Goal: Information Seeking & Learning: Understand process/instructions

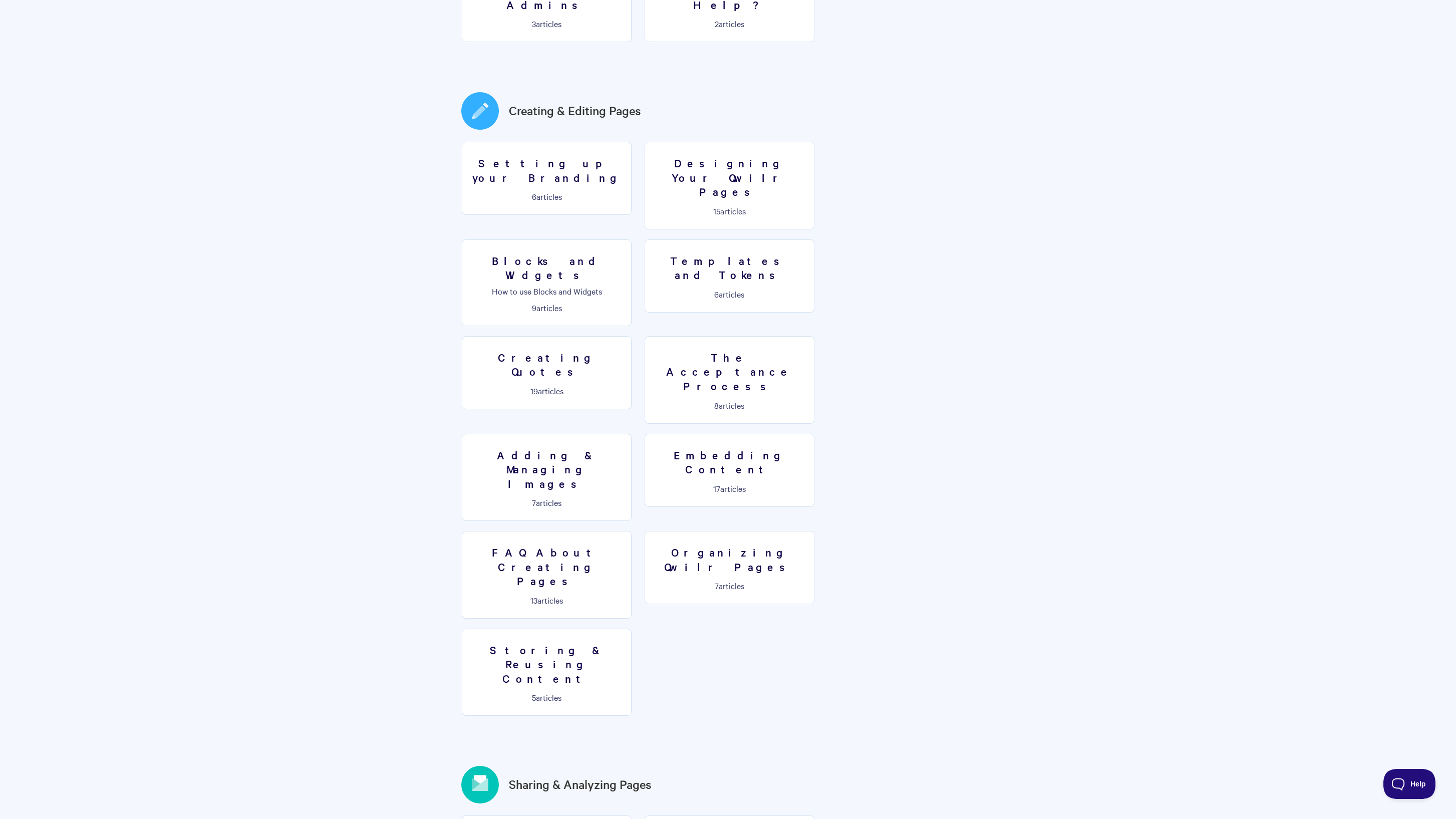
scroll to position [461, 0]
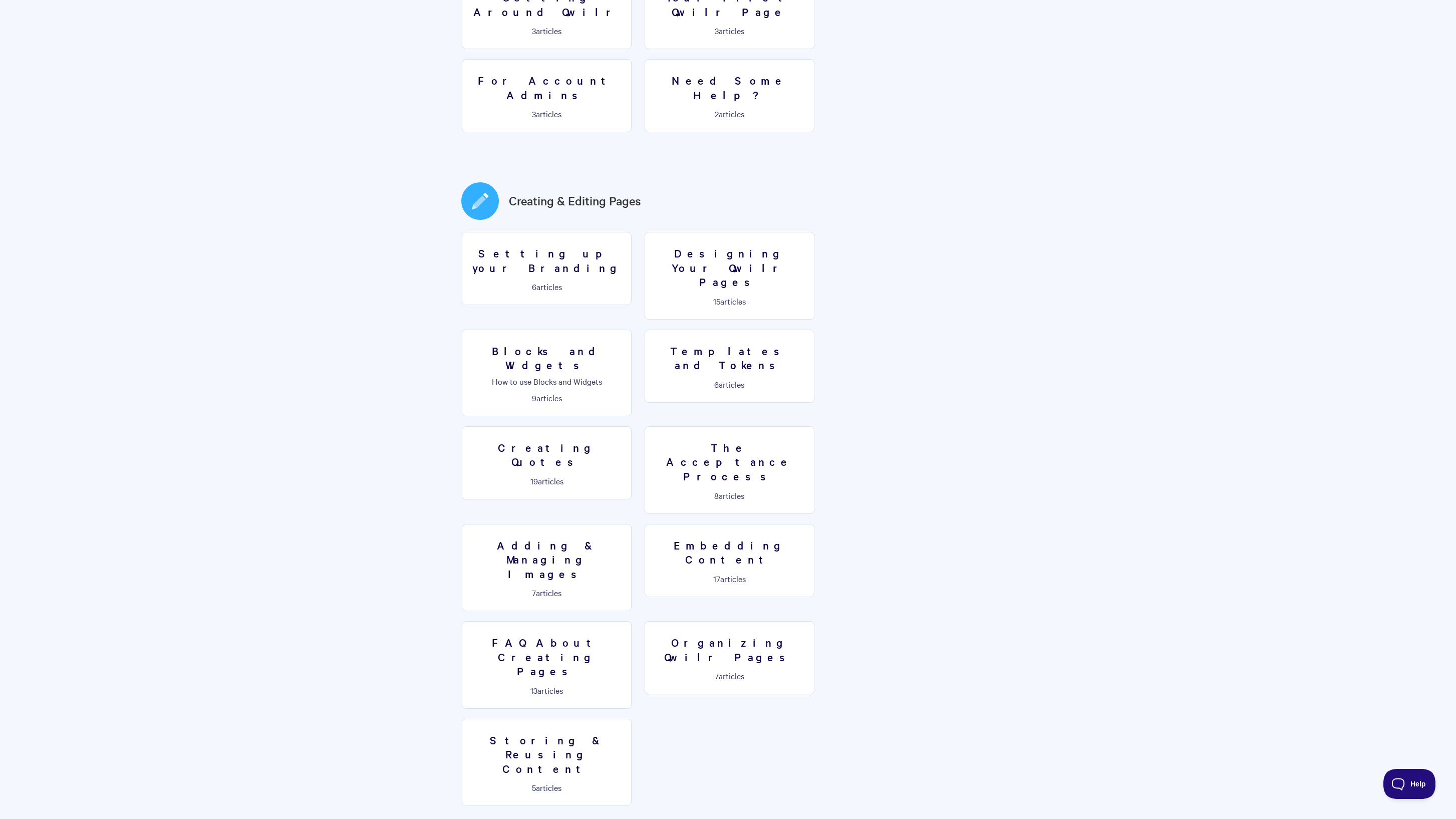
scroll to position [322, 0]
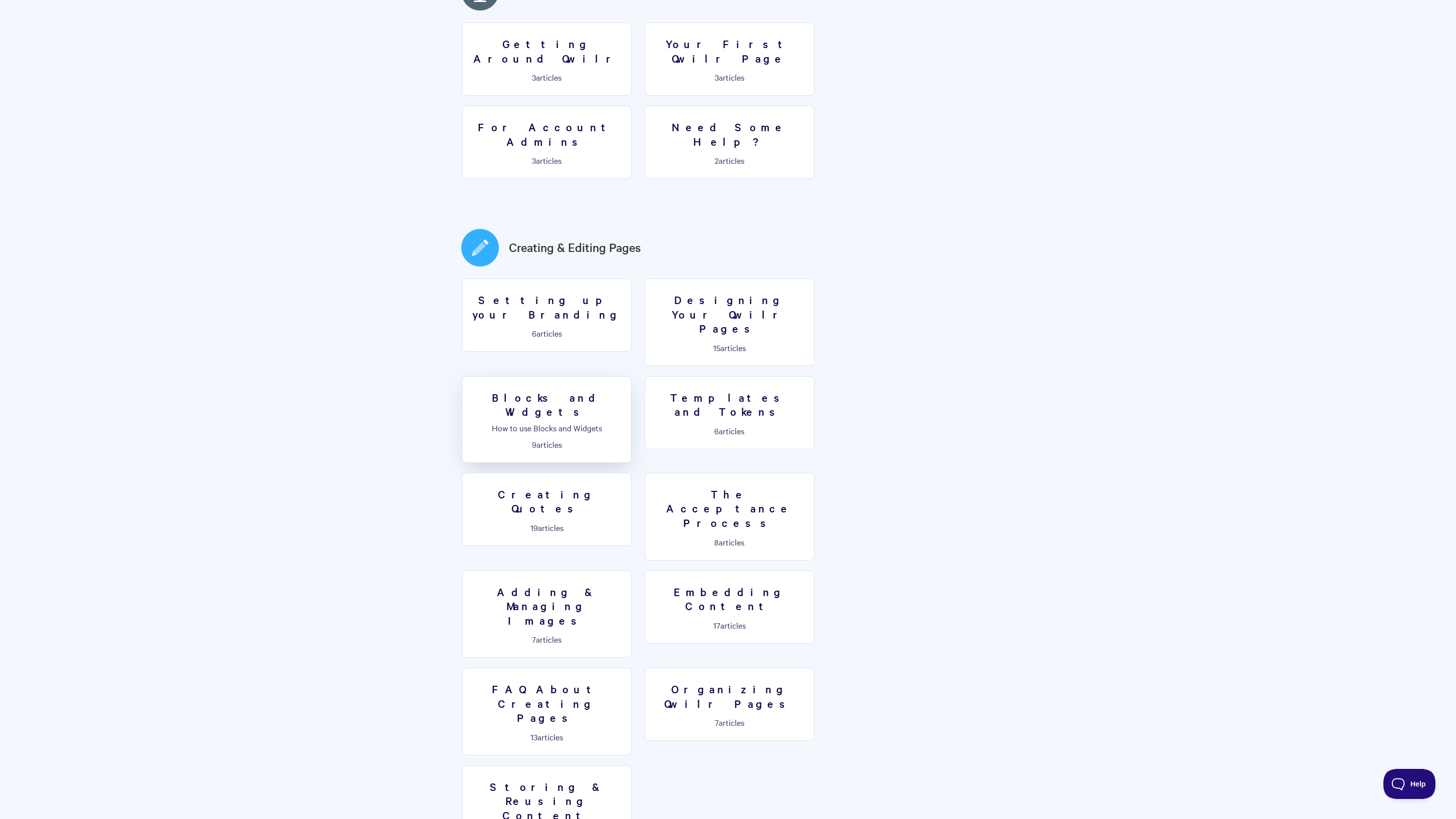
click at [631, 376] on link "Blocks and Widgets How to use Blocks and Widgets 9 articles" at bounding box center [547, 419] width 170 height 86
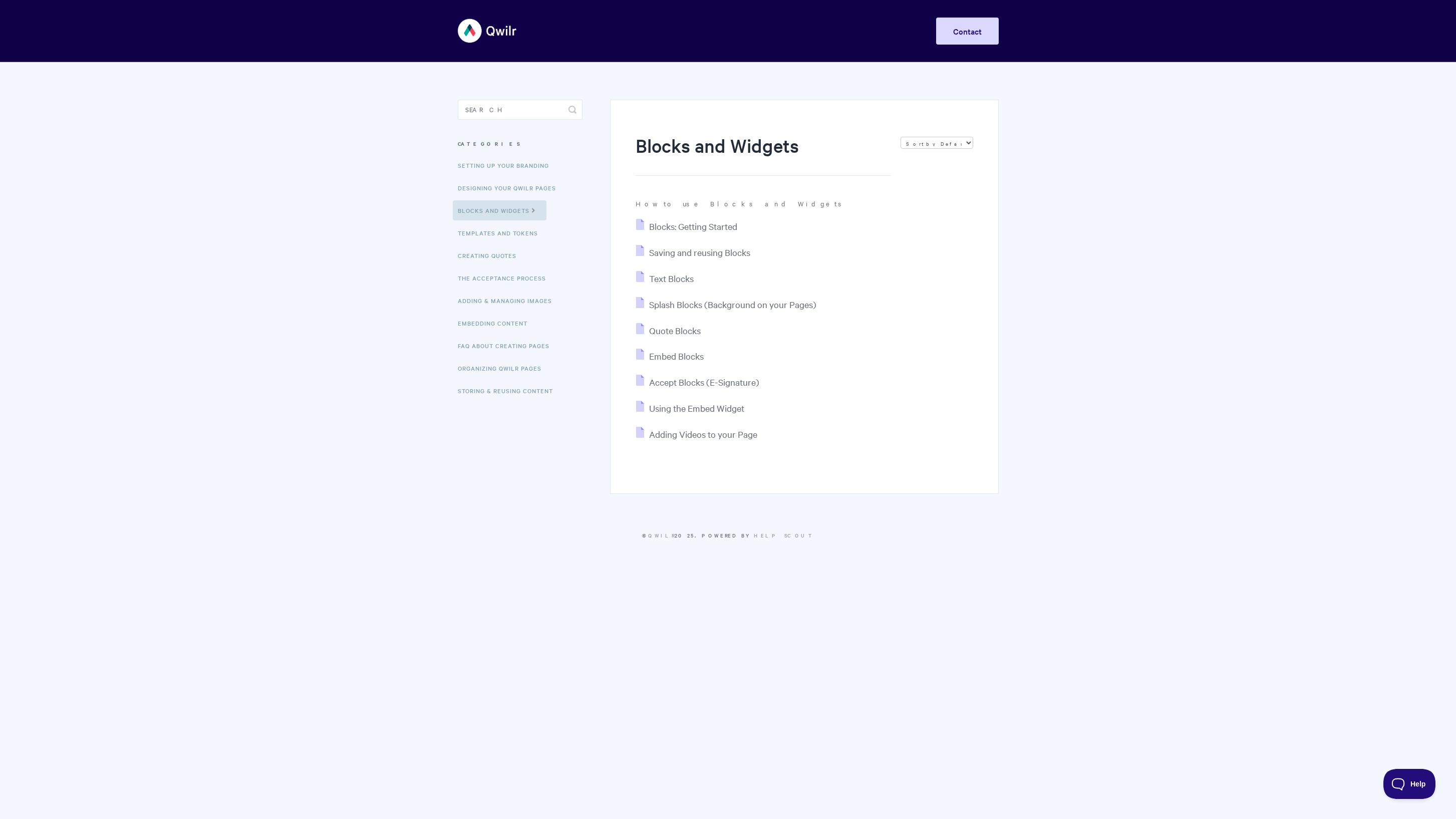
click at [1047, 259] on body "Toggle Navigation Home Getting Started Creating & Editing Pages Sharing & Analy…" at bounding box center [728, 283] width 1456 height 565
click at [699, 382] on span "Accept Blocks (E-Signature)" at bounding box center [704, 382] width 110 height 11
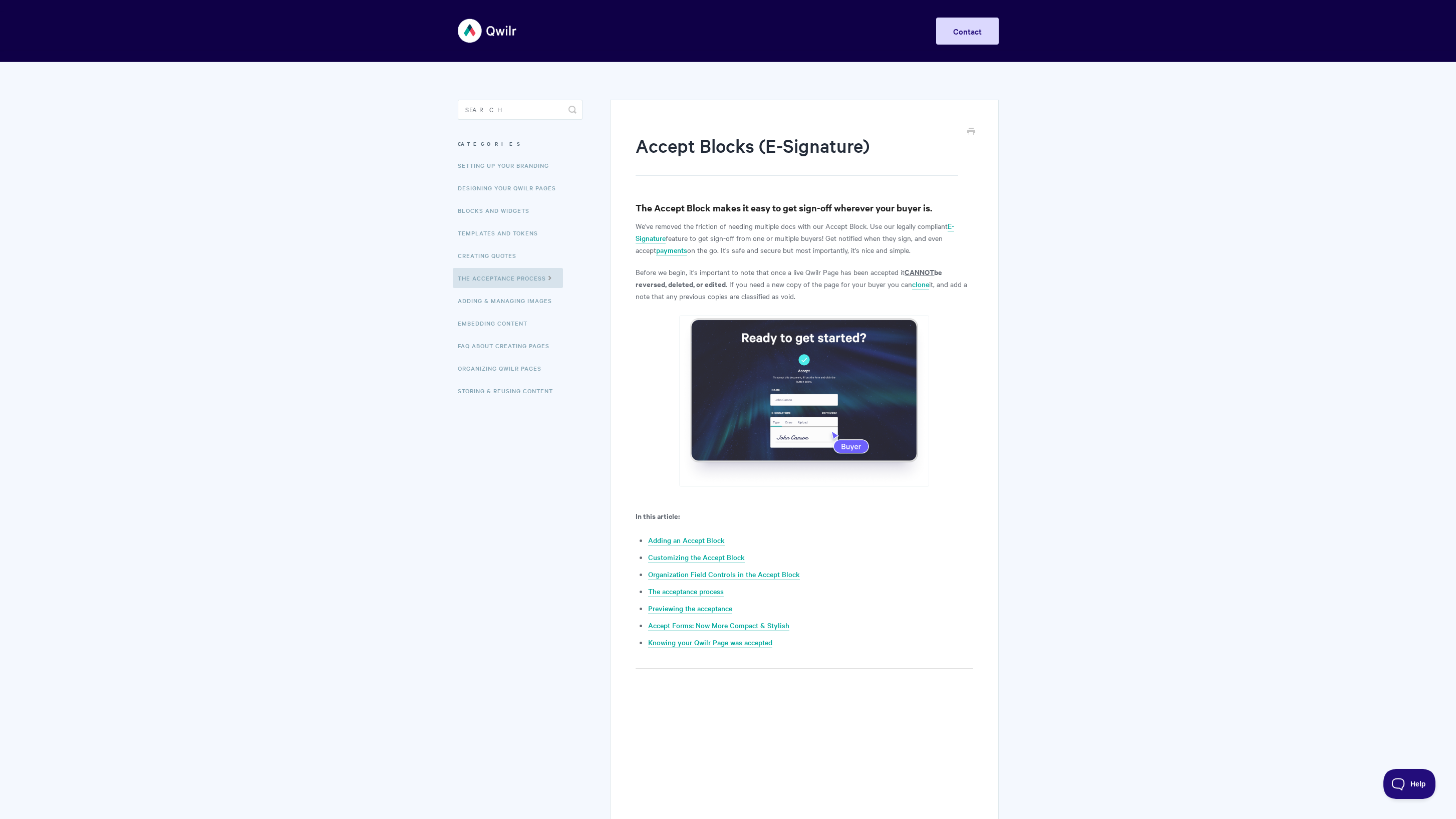
drag, startPoint x: 801, startPoint y: 296, endPoint x: 627, endPoint y: 275, distance: 175.3
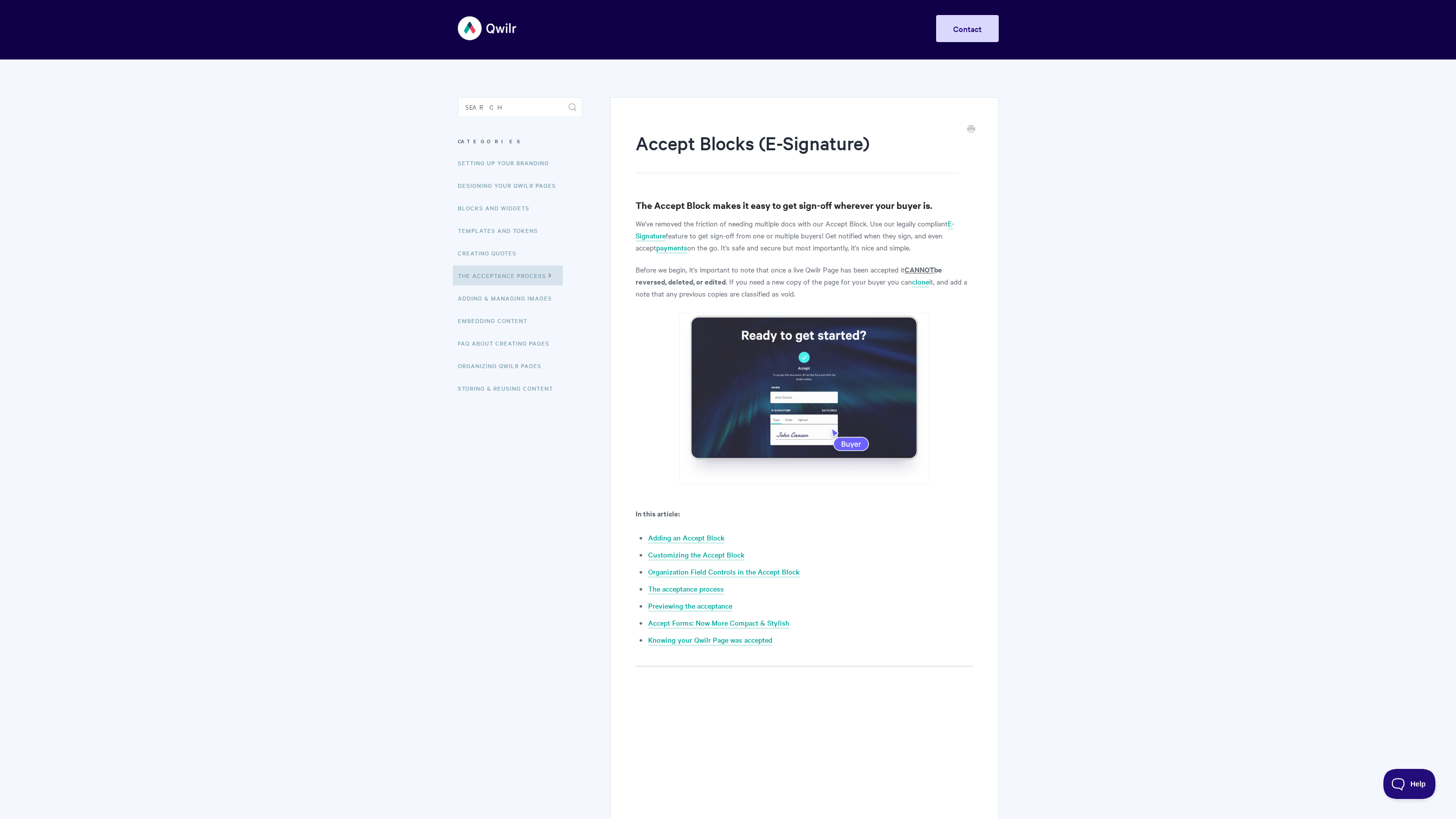
copy p "Before we begin, it's important to note that once a live Qwilr Page has been ac…"
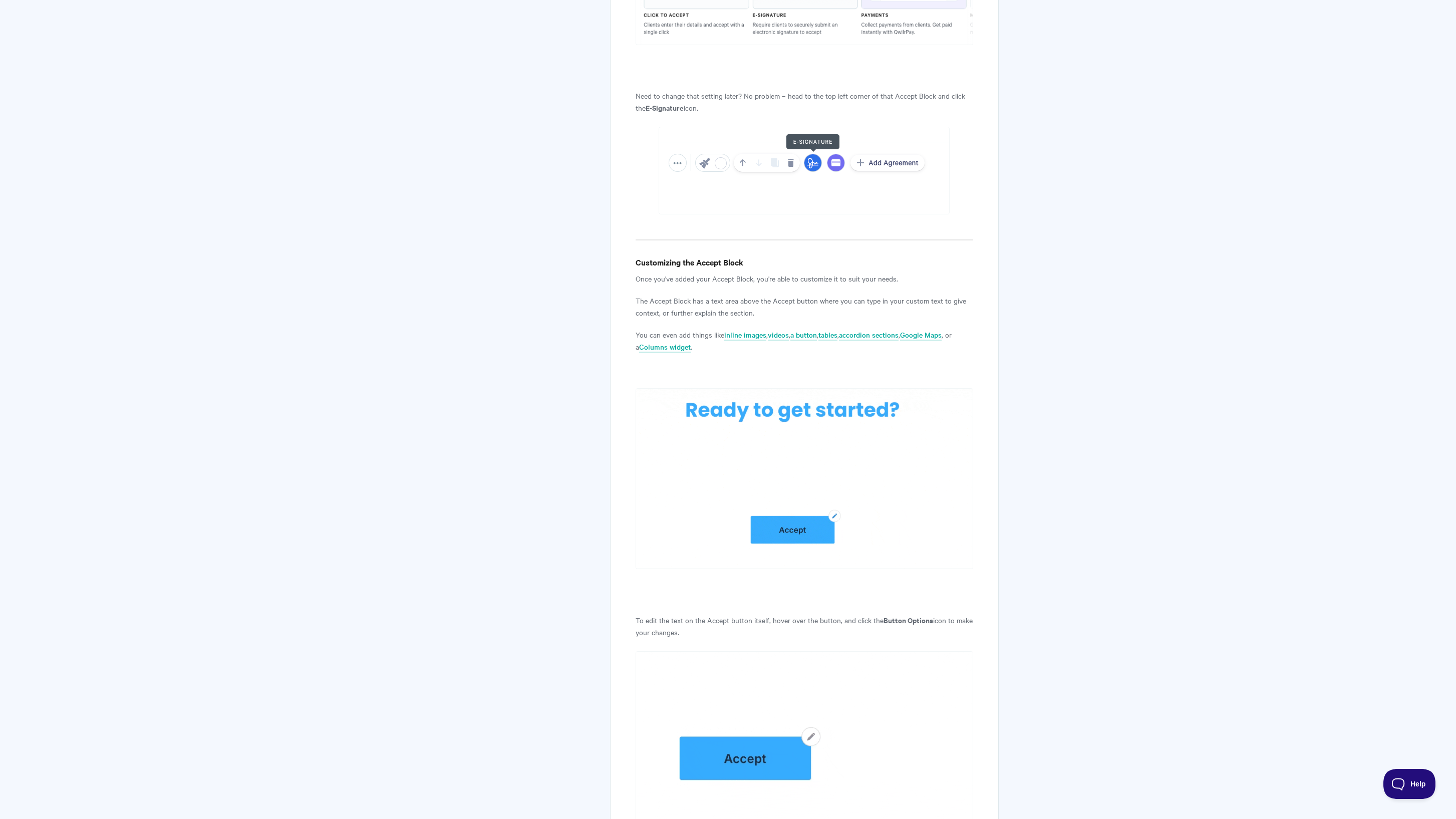
scroll to position [1542, 0]
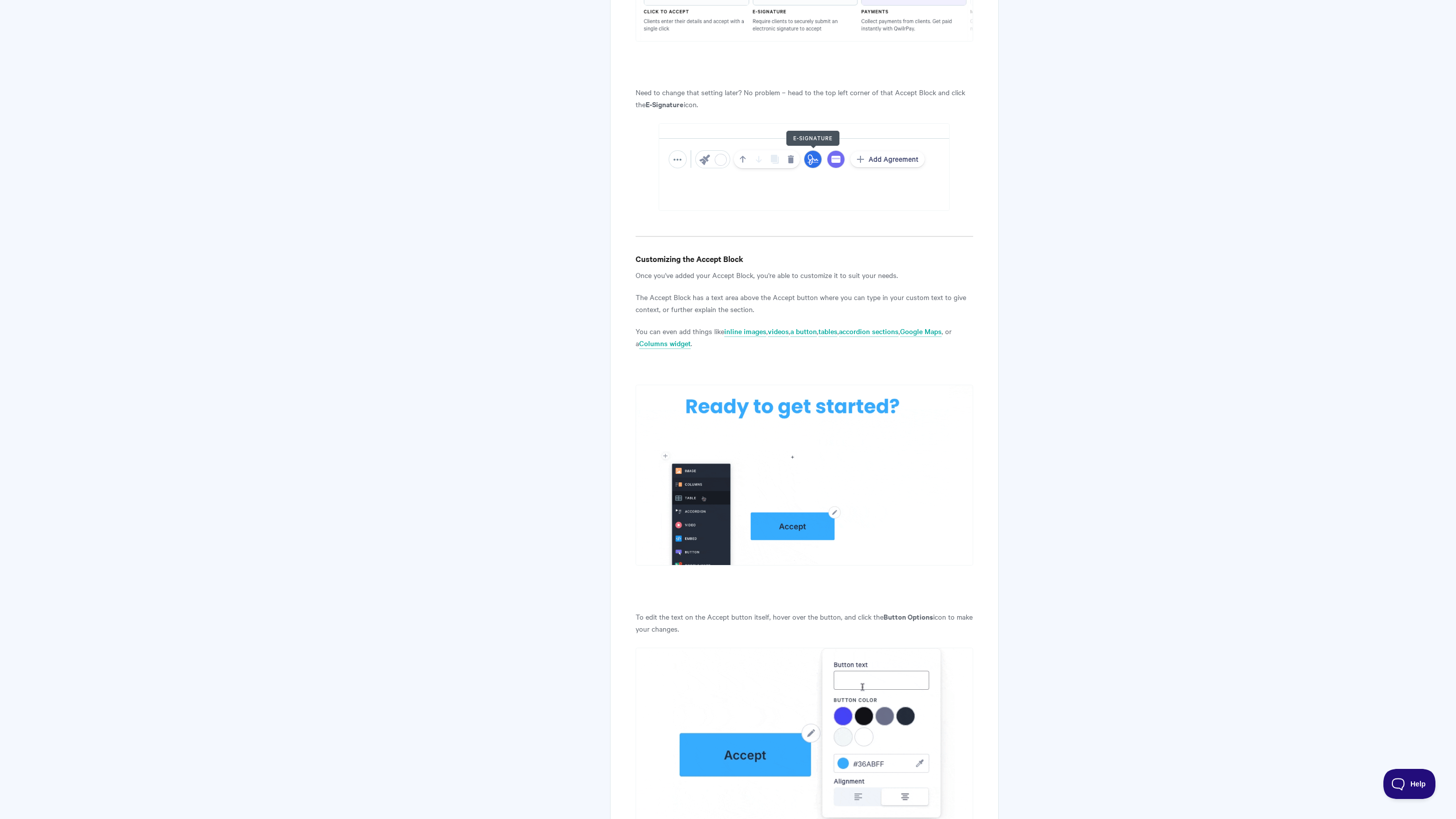
click at [874, 335] on link "accordion sections" at bounding box center [868, 331] width 59 height 11
